Goal: Entertainment & Leisure: Browse casually

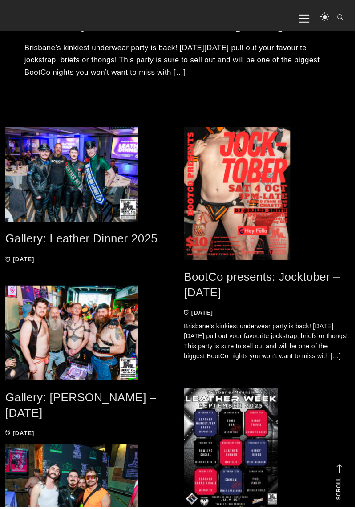
scroll to position [386, 0]
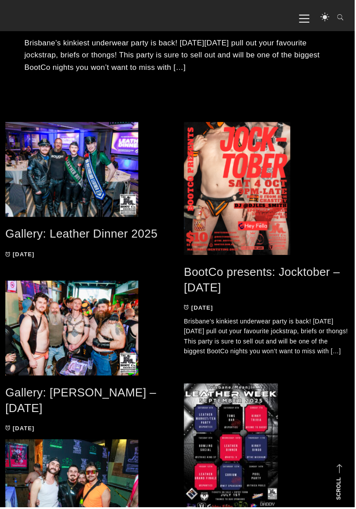
click at [198, 358] on p "Brisbane’s kinkiest underwear party is back! On Saturday 4 October pull out you…" at bounding box center [268, 338] width 166 height 40
click at [199, 350] on p "Brisbane’s kinkiest underwear party is back! On Saturday 4 October pull out you…" at bounding box center [268, 338] width 166 height 40
click at [193, 358] on p "Brisbane’s kinkiest underwear party is back! On Saturday 4 October pull out you…" at bounding box center [268, 338] width 166 height 40
click at [194, 358] on p "Brisbane’s kinkiest underwear party is back! On Saturday 4 October pull out you…" at bounding box center [268, 338] width 166 height 40
click at [195, 358] on p "Brisbane’s kinkiest underwear party is back! On Saturday 4 October pull out you…" at bounding box center [268, 338] width 166 height 40
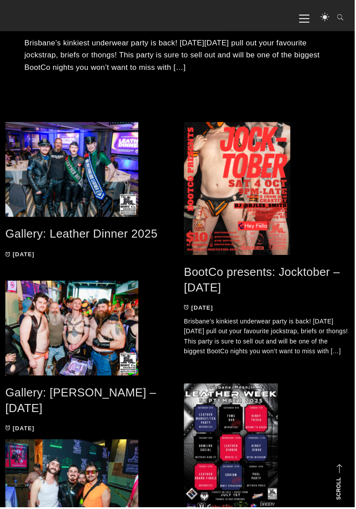
click at [331, 335] on p "Brisbane’s kinkiest underwear party is back! On Saturday 4 October pull out you…" at bounding box center [268, 338] width 166 height 40
click at [282, 237] on span at bounding box center [268, 188] width 166 height 133
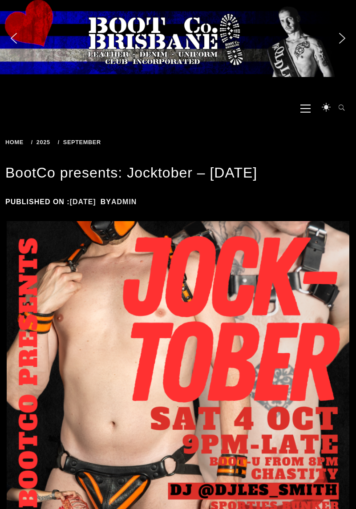
click at [309, 110] on span "Primary Menu" at bounding box center [305, 108] width 10 height 20
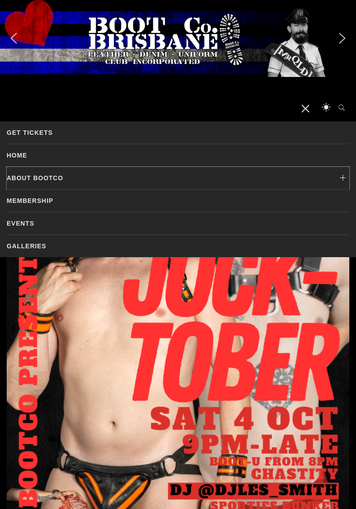
click at [342, 175] on icon at bounding box center [342, 178] width 13 height 22
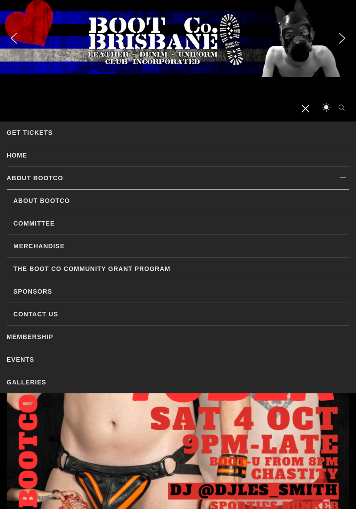
click at [60, 357] on link "Events" at bounding box center [178, 359] width 342 height 22
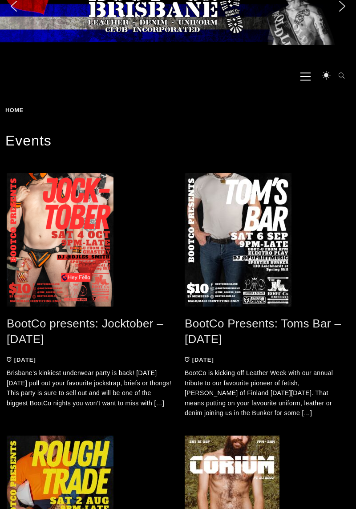
scroll to position [35, 0]
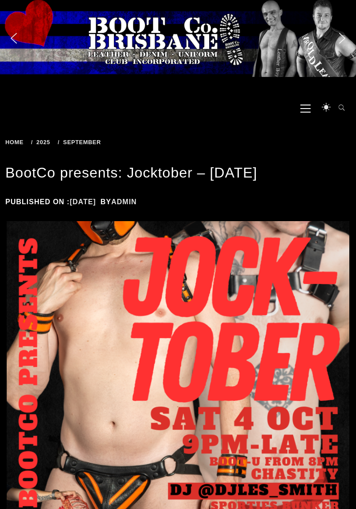
click at [307, 113] on span "Primary Menu" at bounding box center [305, 108] width 10 height 20
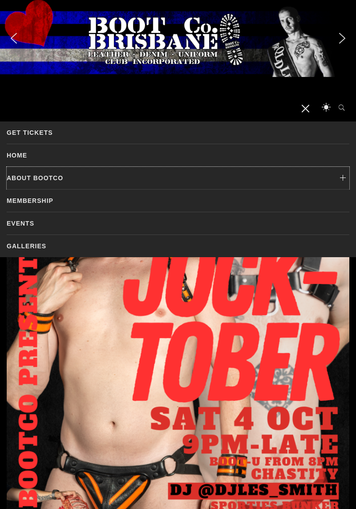
click at [64, 175] on link "About BootCo" at bounding box center [178, 178] width 342 height 22
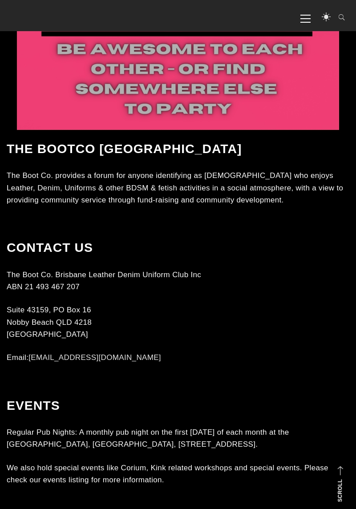
scroll to position [592, 0]
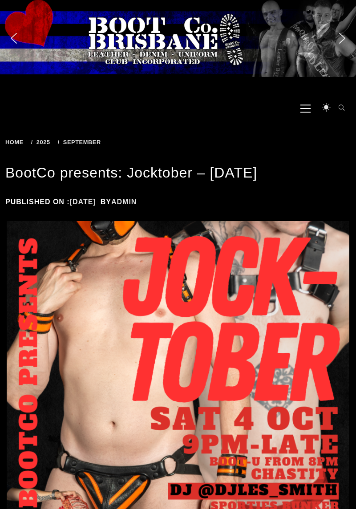
click at [308, 107] on span "Primary Menu" at bounding box center [305, 108] width 10 height 20
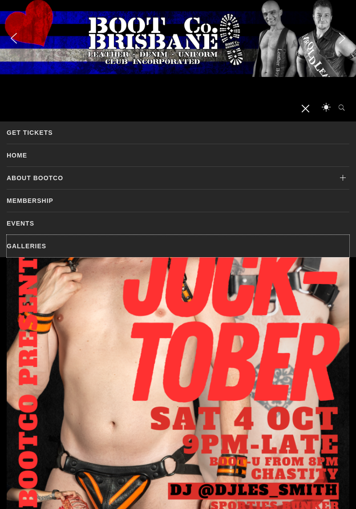
click at [266, 243] on link "Galleries" at bounding box center [178, 246] width 342 height 22
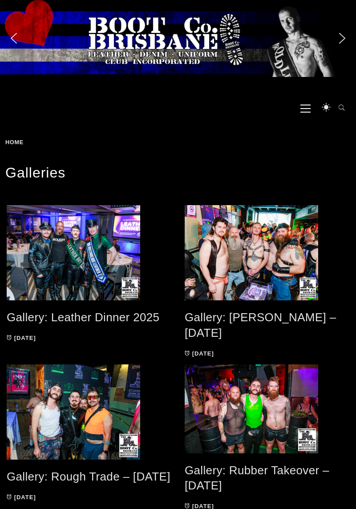
click at [271, 257] on span at bounding box center [267, 252] width 165 height 95
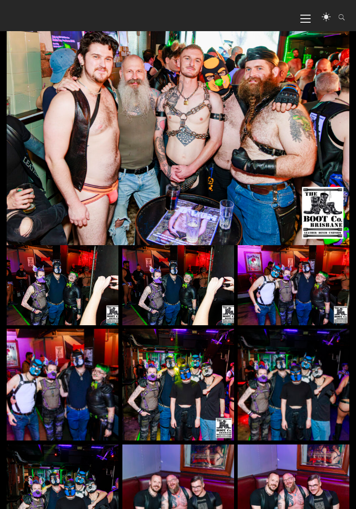
scroll to position [176, 0]
click at [82, 284] on img at bounding box center [63, 285] width 112 height 80
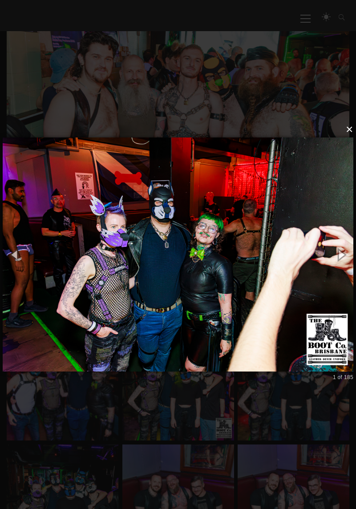
click at [346, 129] on button "×" at bounding box center [180, 130] width 350 height 20
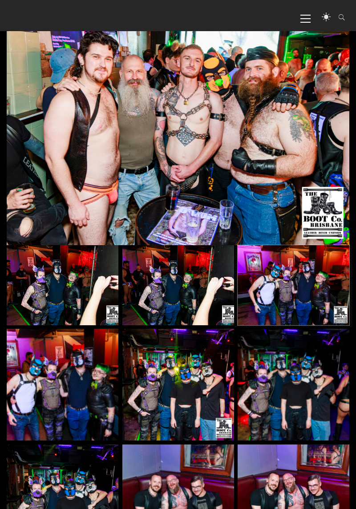
click at [313, 282] on img at bounding box center [294, 285] width 112 height 80
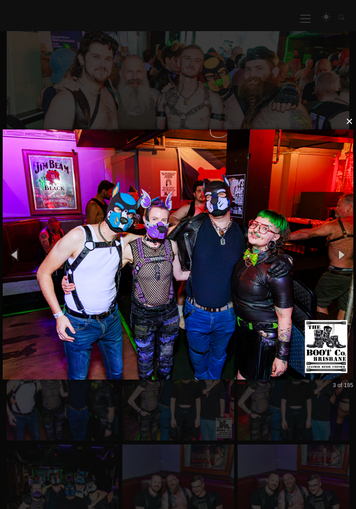
click at [348, 121] on button "×" at bounding box center [180, 122] width 350 height 20
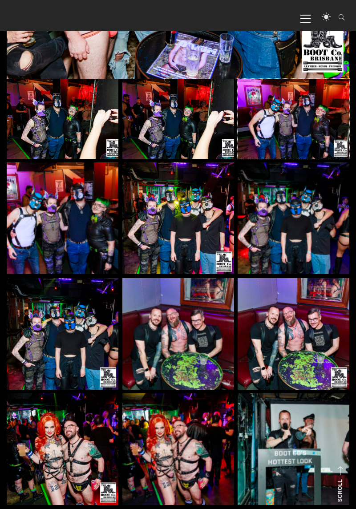
scroll to position [343, 0]
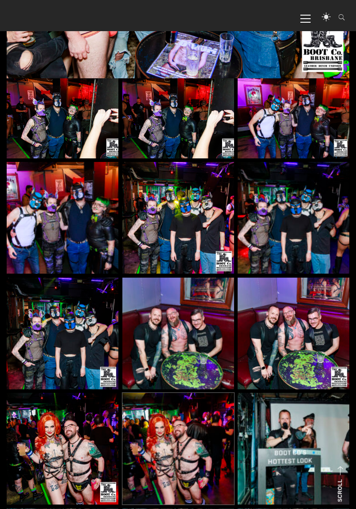
click at [178, 456] on img at bounding box center [178, 449] width 112 height 112
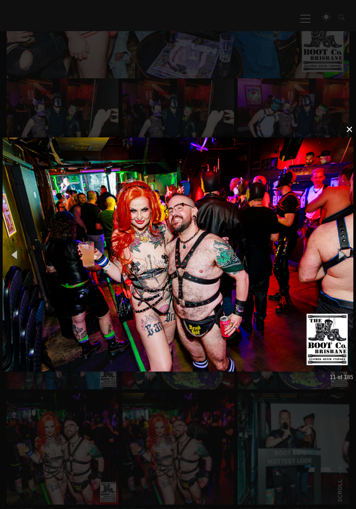
click at [349, 139] on button "×" at bounding box center [180, 130] width 350 height 20
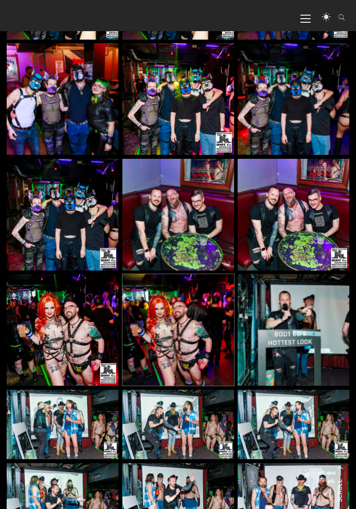
scroll to position [463, 0]
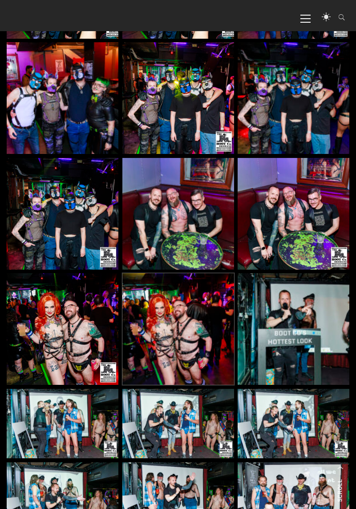
click at [203, 365] on img at bounding box center [178, 329] width 112 height 112
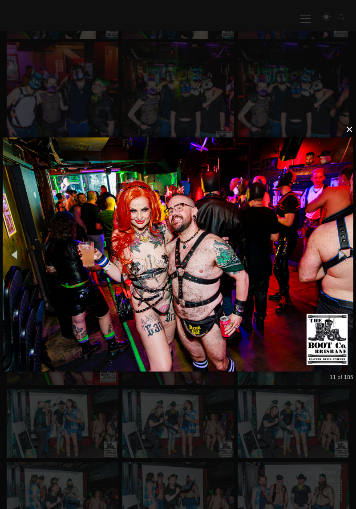
click at [350, 139] on button "×" at bounding box center [180, 130] width 350 height 20
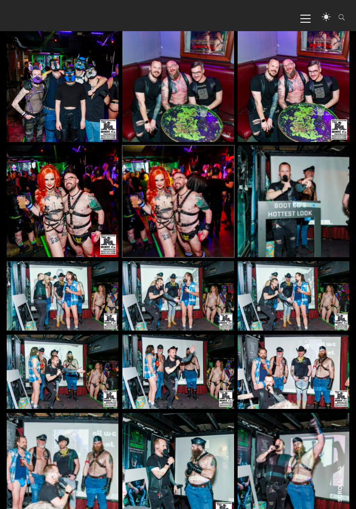
scroll to position [595, 0]
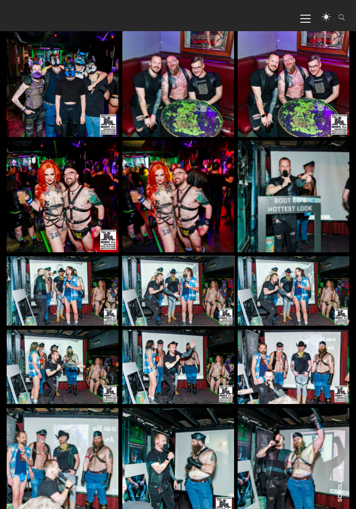
click at [196, 294] on img at bounding box center [178, 291] width 112 height 70
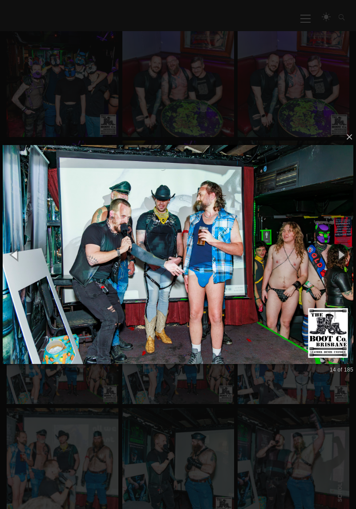
click at [346, 147] on button "×" at bounding box center [180, 137] width 350 height 20
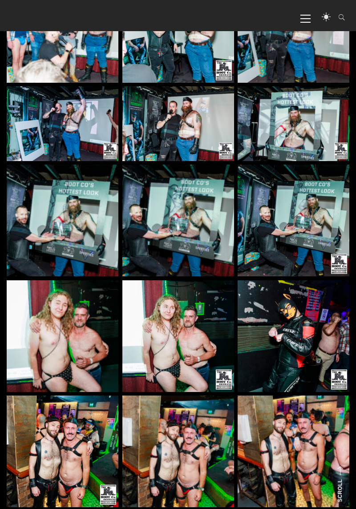
scroll to position [1033, 0]
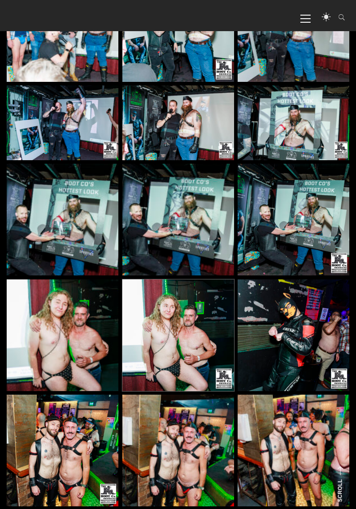
click at [198, 350] on img at bounding box center [178, 335] width 112 height 112
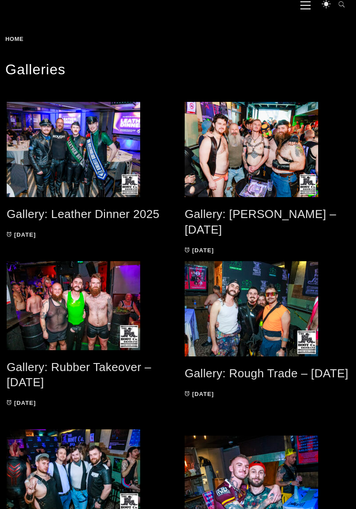
scroll to position [108, 0]
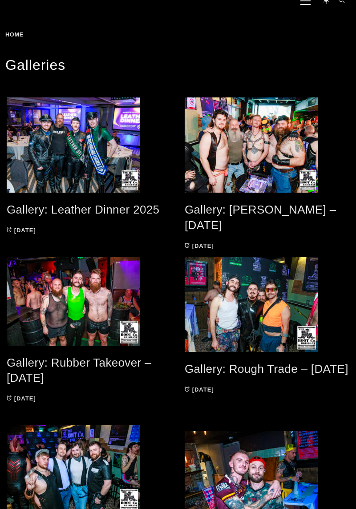
click at [280, 323] on span at bounding box center [267, 304] width 165 height 95
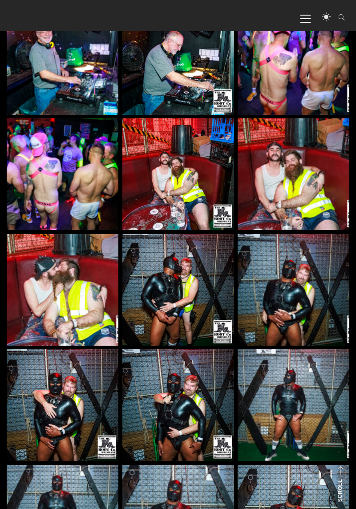
scroll to position [3927, 0]
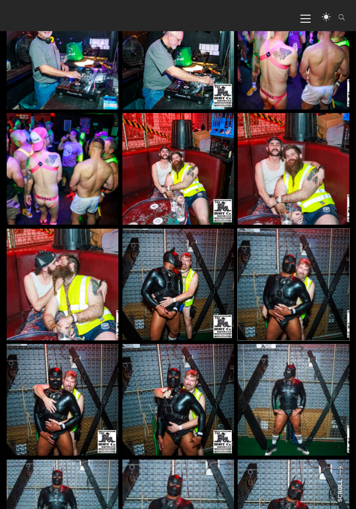
click at [289, 305] on img at bounding box center [294, 285] width 112 height 112
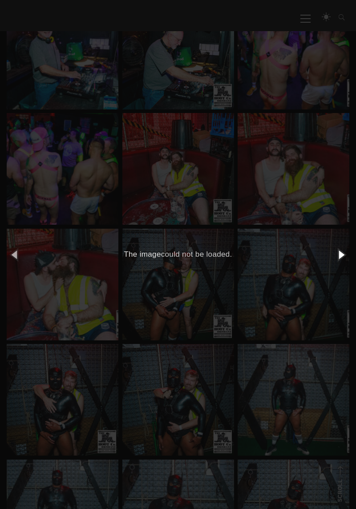
click at [339, 268] on button "button" at bounding box center [341, 254] width 30 height 37
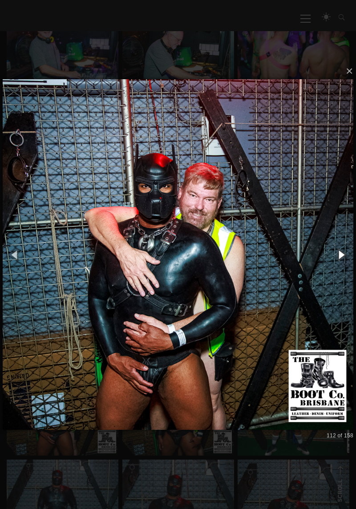
click at [342, 273] on button "button" at bounding box center [341, 254] width 30 height 37
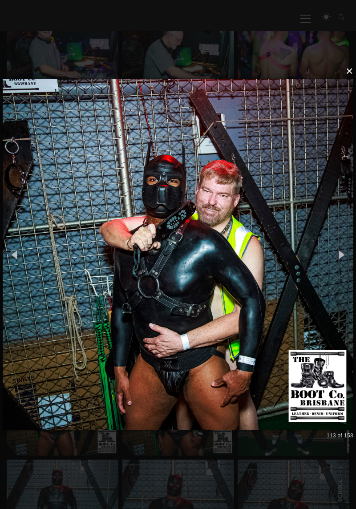
click at [349, 77] on button "×" at bounding box center [180, 71] width 350 height 20
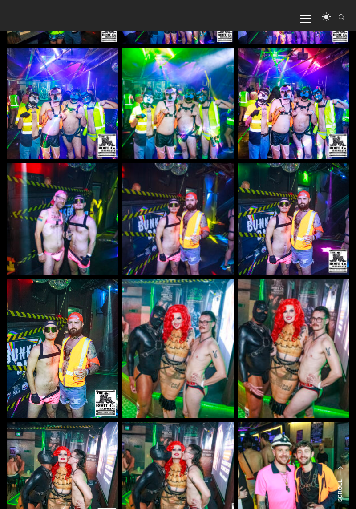
scroll to position [5241, 0]
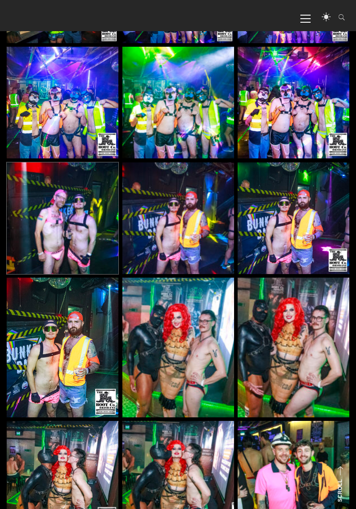
click at [72, 235] on img at bounding box center [63, 218] width 112 height 112
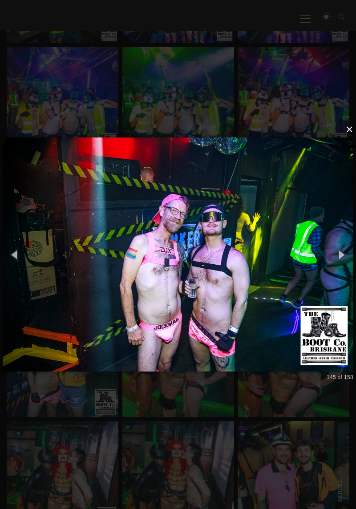
click at [347, 139] on button "×" at bounding box center [180, 130] width 350 height 20
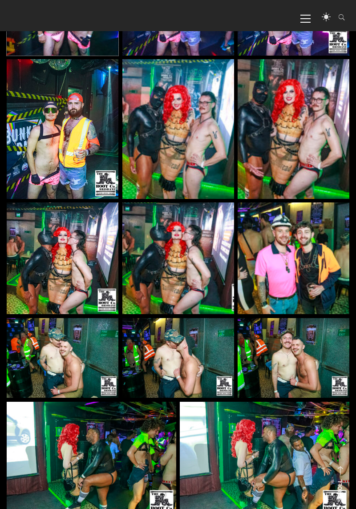
scroll to position [5460, 0]
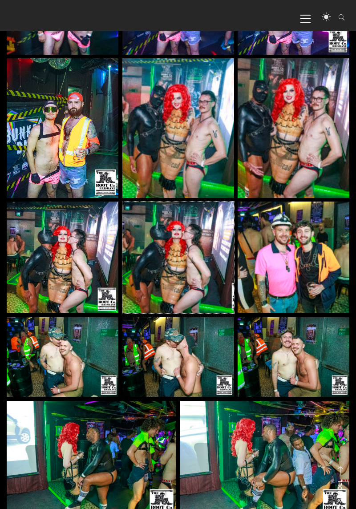
click at [185, 266] on img at bounding box center [178, 257] width 112 height 112
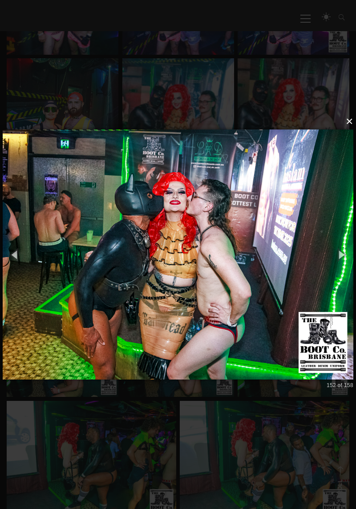
click at [348, 131] on button "×" at bounding box center [180, 122] width 350 height 20
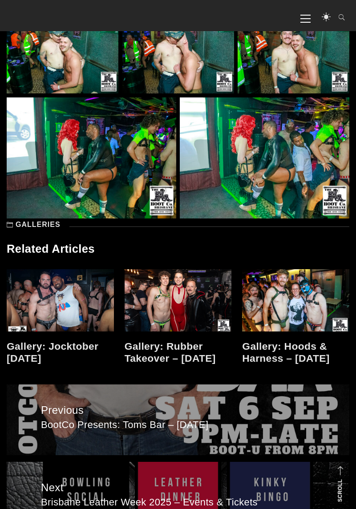
scroll to position [5759, 0]
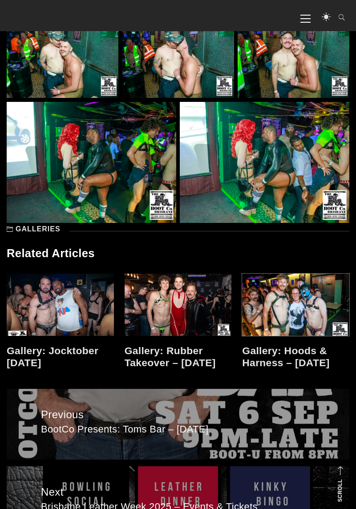
click at [295, 305] on link at bounding box center [295, 305] width 107 height 62
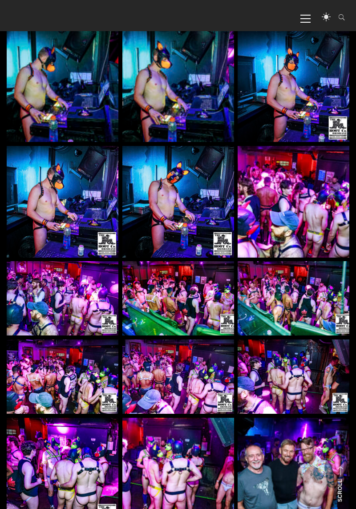
scroll to position [2011, 0]
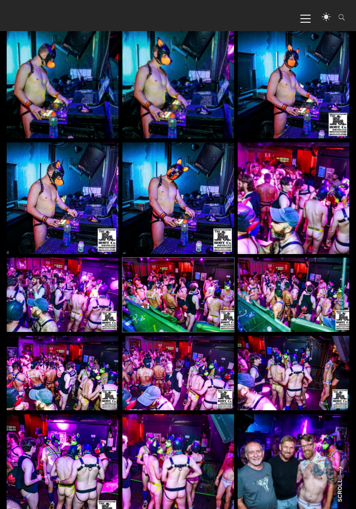
click at [203, 304] on img at bounding box center [178, 295] width 112 height 74
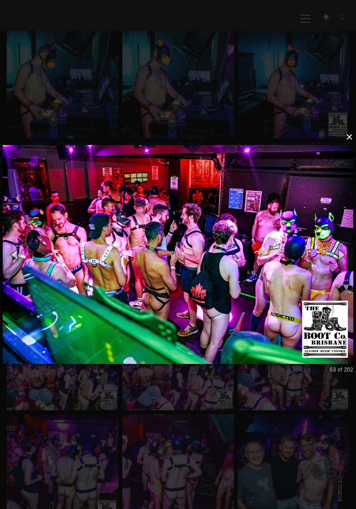
click at [346, 147] on button "×" at bounding box center [180, 137] width 350 height 20
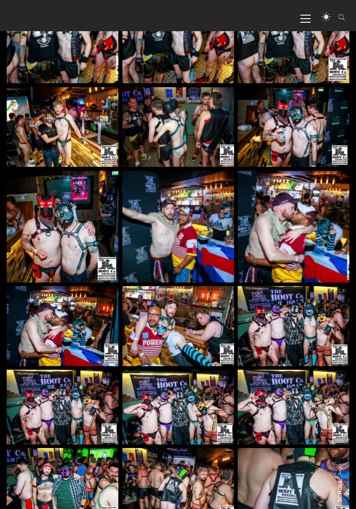
scroll to position [4562, 0]
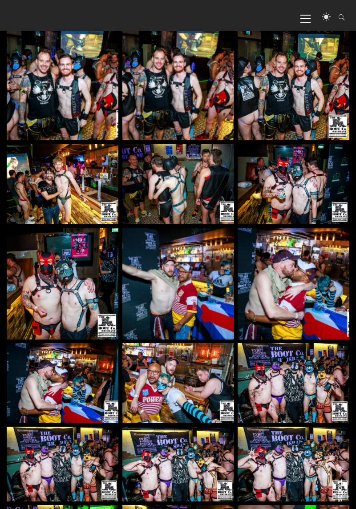
click at [312, 22] on nav "Primary Menu GET TICKETS Home About BootCo About BootCo Committee Merchandise T…" at bounding box center [321, 17] width 60 height 27
click at [310, 20] on span "Primary Menu" at bounding box center [305, 18] width 10 height 20
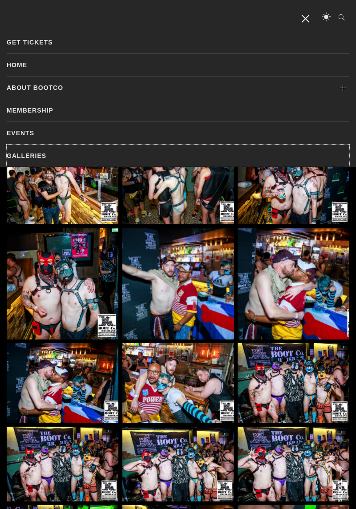
click at [38, 154] on link "Galleries" at bounding box center [178, 156] width 342 height 22
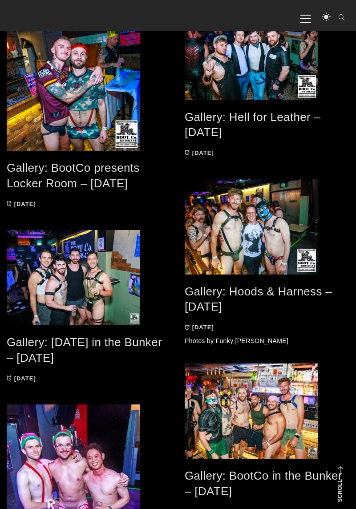
scroll to position [463, 0]
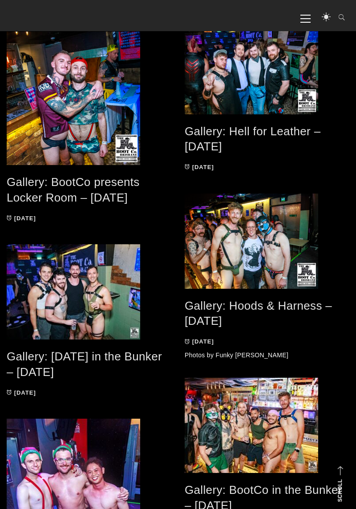
click at [99, 292] on span at bounding box center [89, 291] width 165 height 95
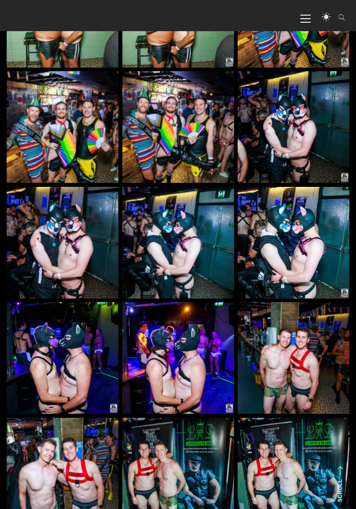
scroll to position [1586, 0]
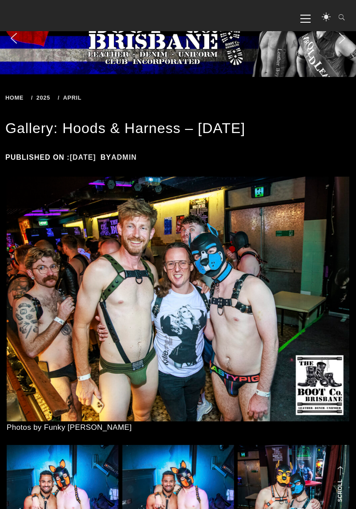
scroll to position [4606, 0]
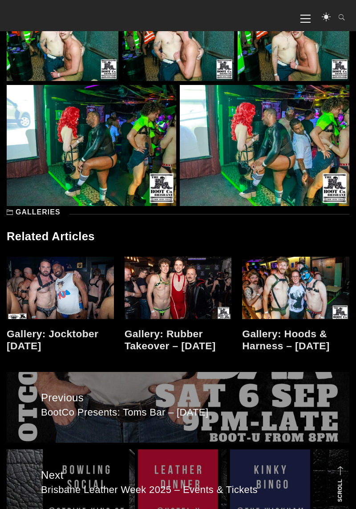
scroll to position [5759, 0]
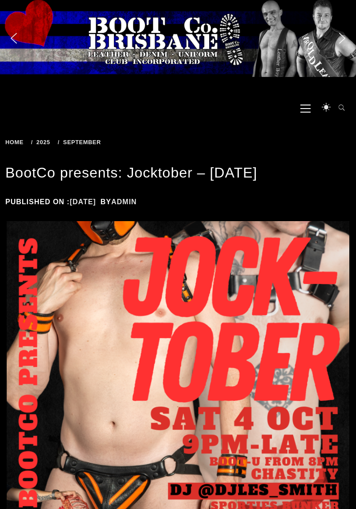
click at [331, 501] on img at bounding box center [178, 435] width 342 height 428
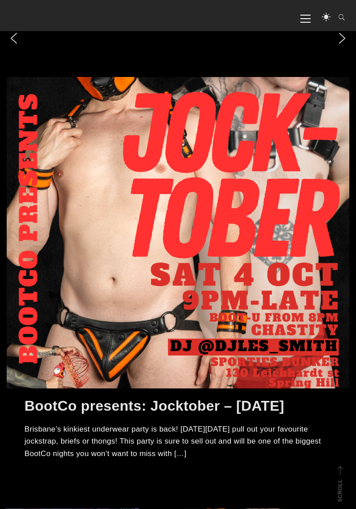
scroll to position [399, 0]
